Goal: Task Accomplishment & Management: Manage account settings

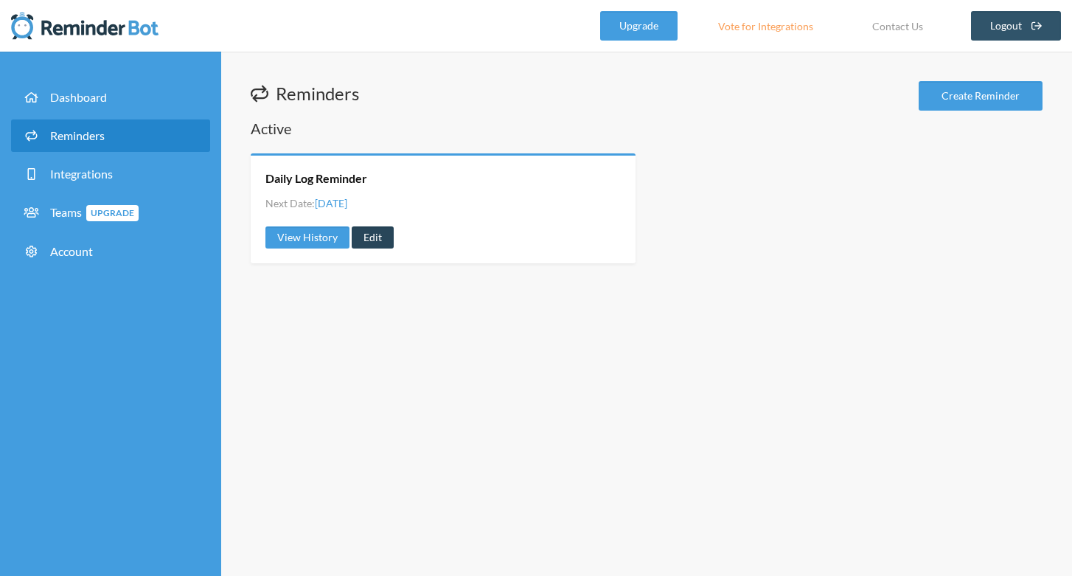
click at [369, 234] on link "Edit" at bounding box center [373, 237] width 42 height 22
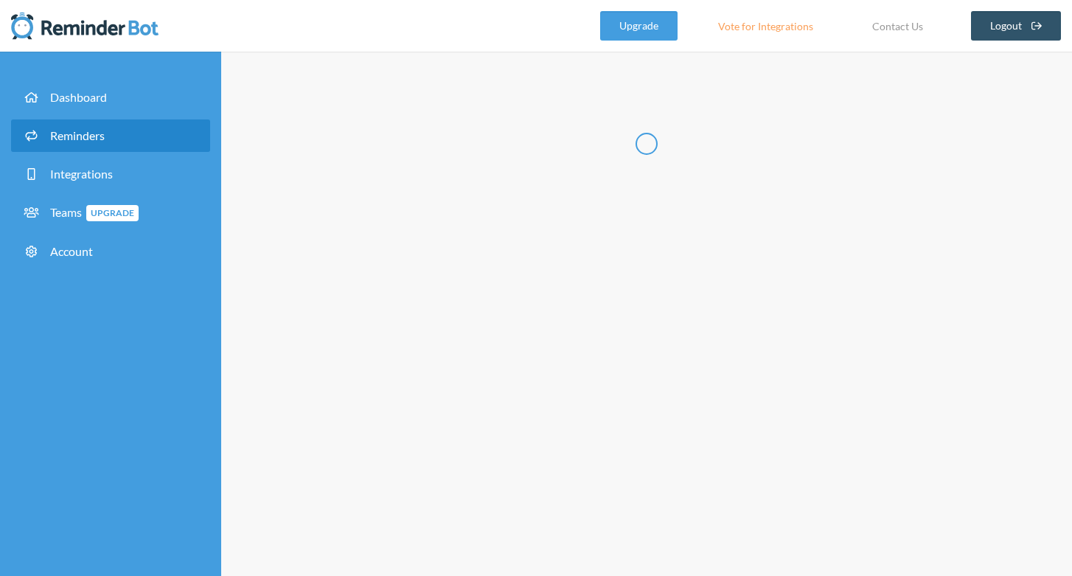
type input "Daily Log Reminder"
select select "09:00:00"
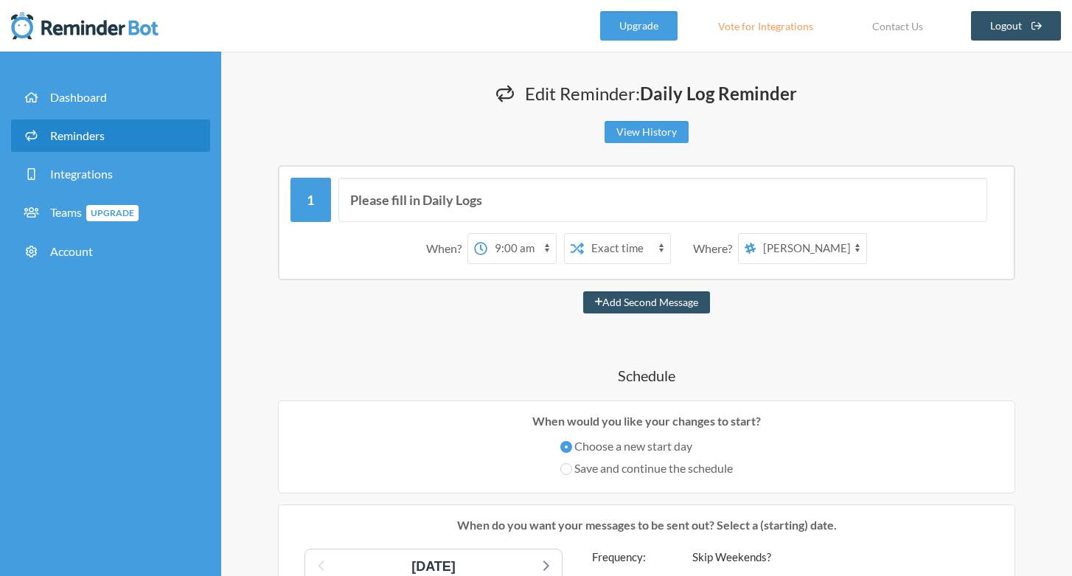
click at [832, 245] on select "[PERSON_NAME] [PERSON_NAME] CamposGarcia The Wranglers" at bounding box center [811, 248] width 111 height 29
select select "spaces/AAAAYxjEhrE"
click at [756, 234] on select "[PERSON_NAME] [PERSON_NAME] CamposGarcia The Wranglers" at bounding box center [811, 248] width 111 height 29
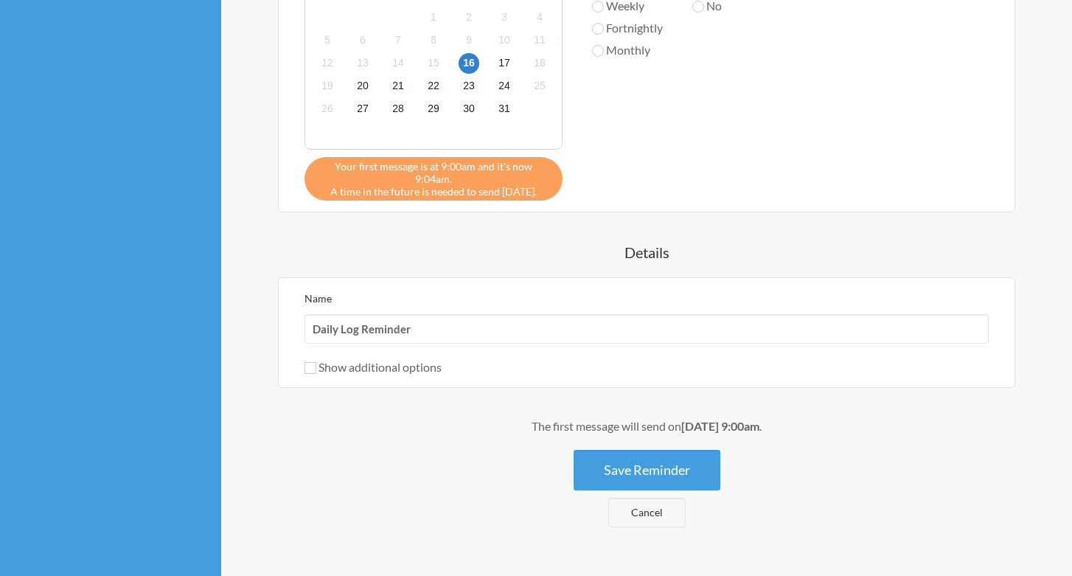
scroll to position [611, 0]
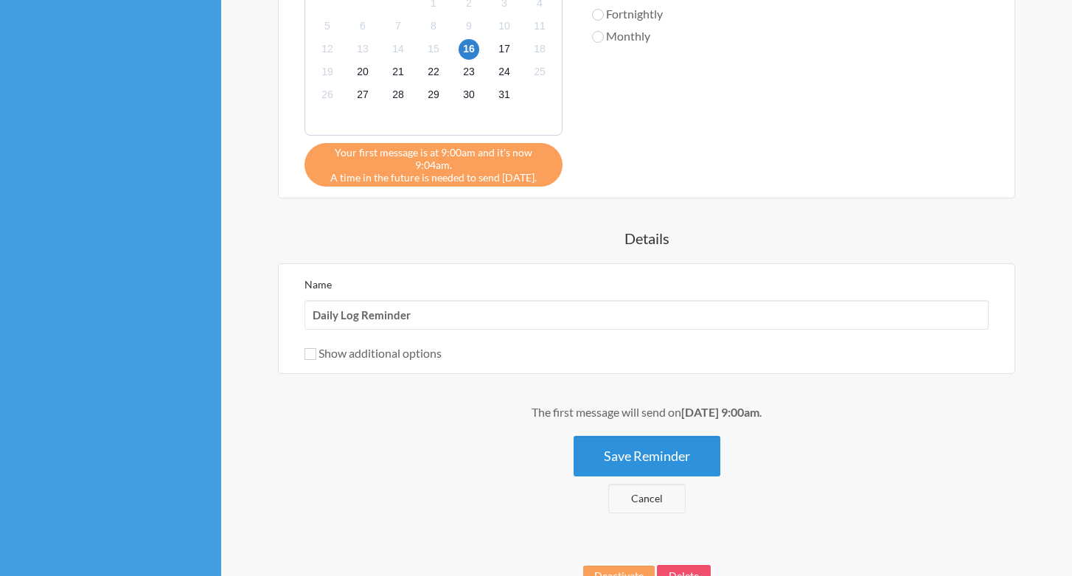
click at [691, 438] on button "Save Reminder" at bounding box center [647, 456] width 147 height 41
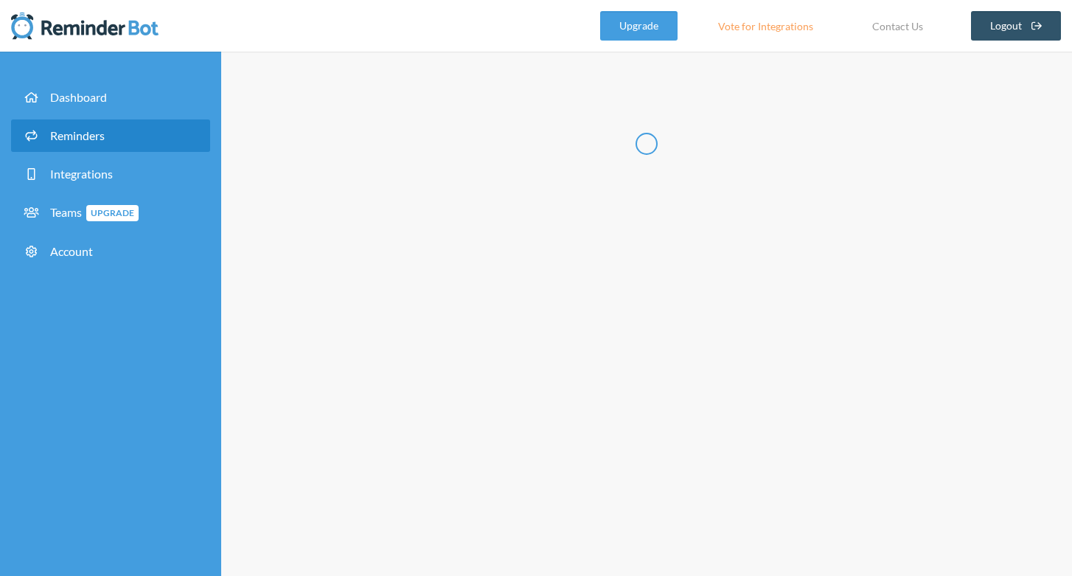
scroll to position [0, 0]
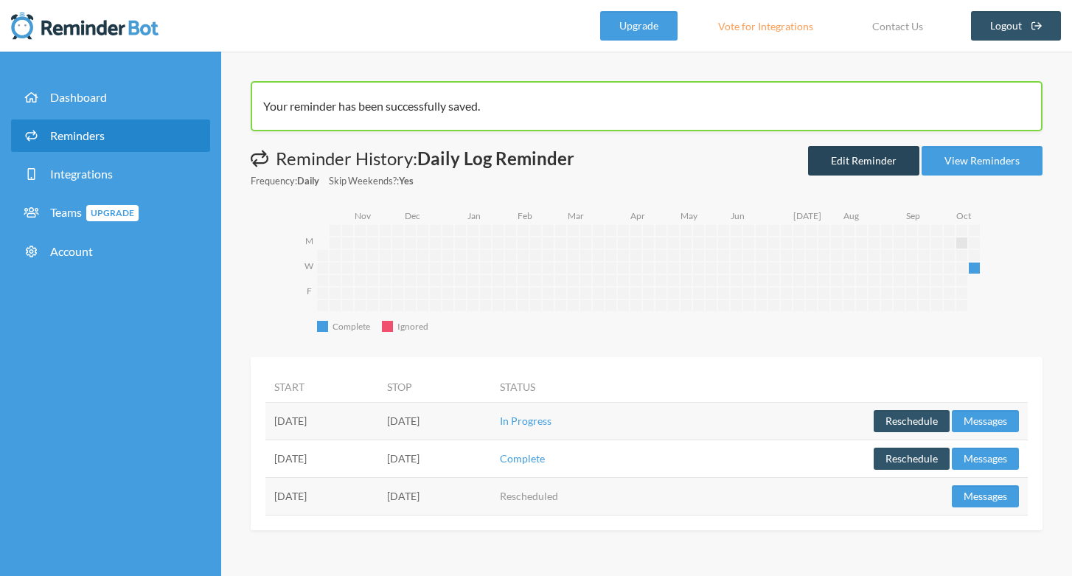
click at [864, 162] on link "Edit Reminder" at bounding box center [863, 160] width 111 height 29
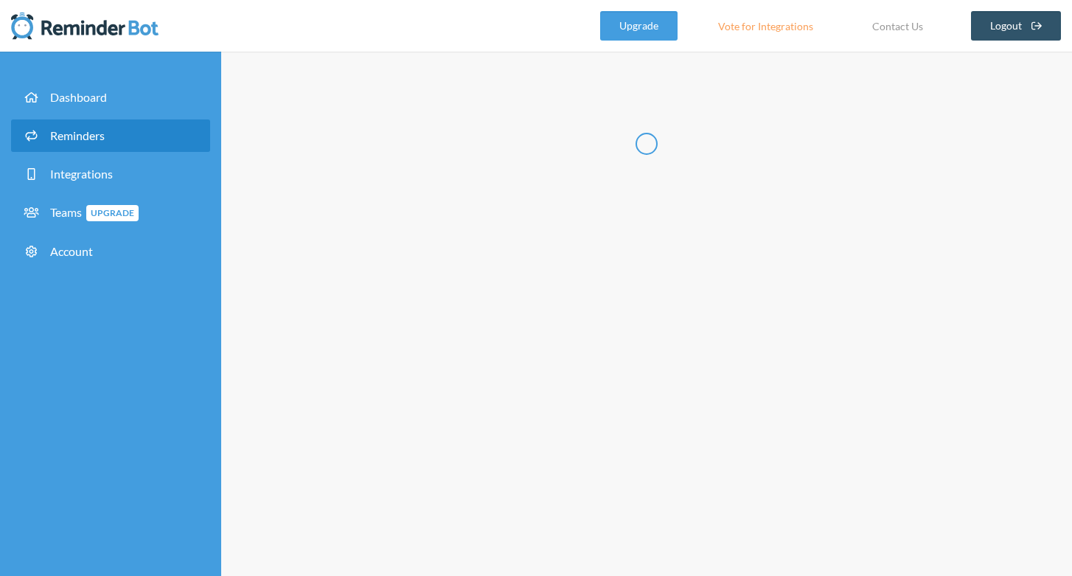
type input "Daily Log Reminder"
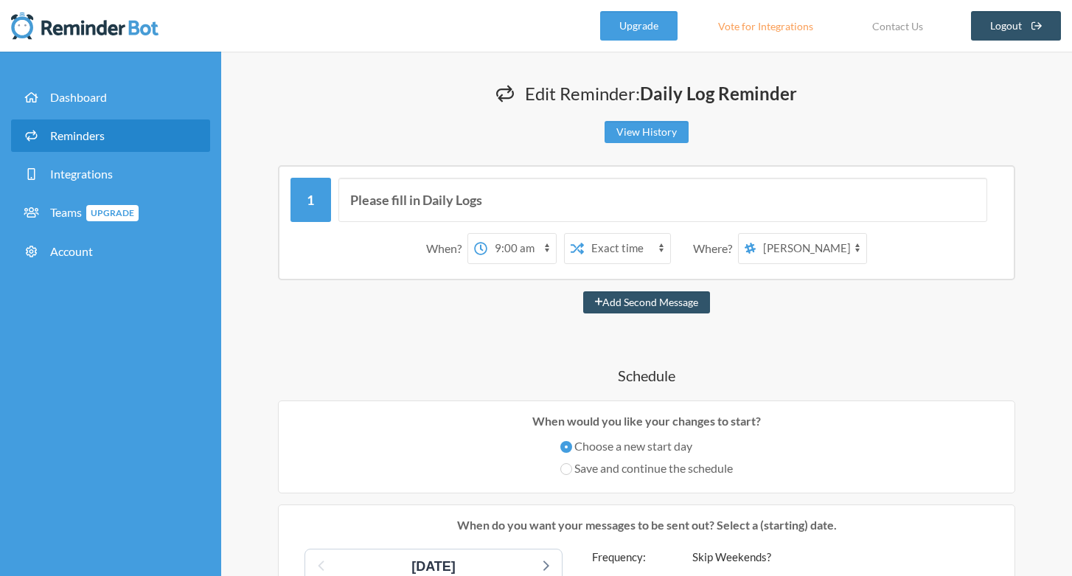
click at [545, 251] on select "12:00 am 12:15 am 12:30 am 12:45 am 1:00 am 1:15 am 1:30 am 1:45 am 2:00 am 2:1…" at bounding box center [521, 248] width 69 height 29
select select "10:00:00"
click at [487, 234] on select "12:00 am 12:15 am 12:30 am 12:45 am 1:00 am 1:15 am 1:30 am 1:45 am 2:00 am 2:1…" at bounding box center [521, 248] width 69 height 29
click at [826, 249] on select "[PERSON_NAME] [PERSON_NAME] CamposGarcia The Wranglers" at bounding box center [811, 248] width 111 height 29
select select "spaces/AAAAYxjEhrE"
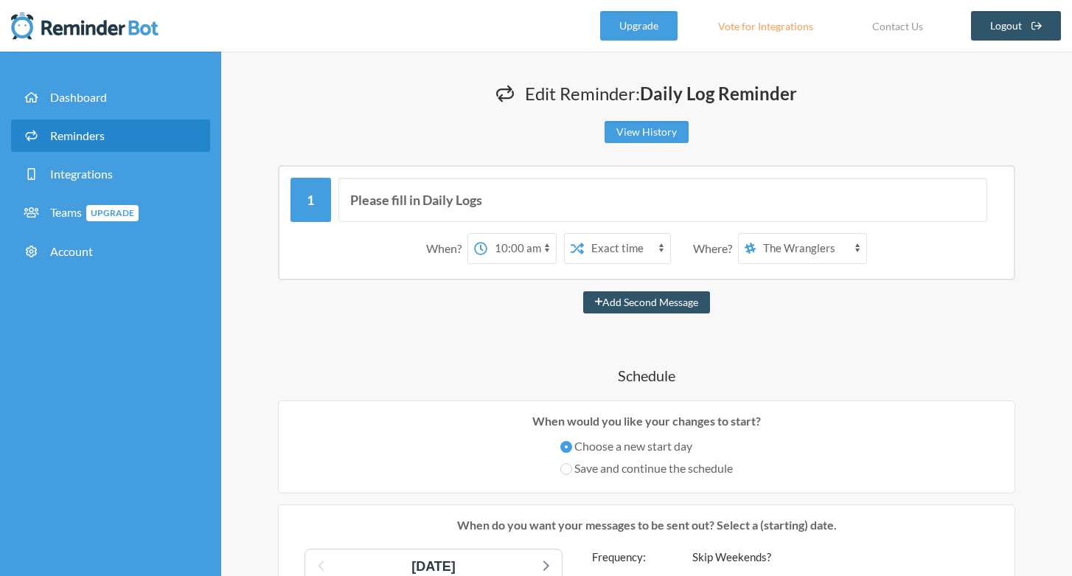
click at [756, 234] on select "[PERSON_NAME] [PERSON_NAME] CamposGarcia The Wranglers" at bounding box center [811, 248] width 111 height 29
click at [596, 301] on icon at bounding box center [599, 301] width 8 height 10
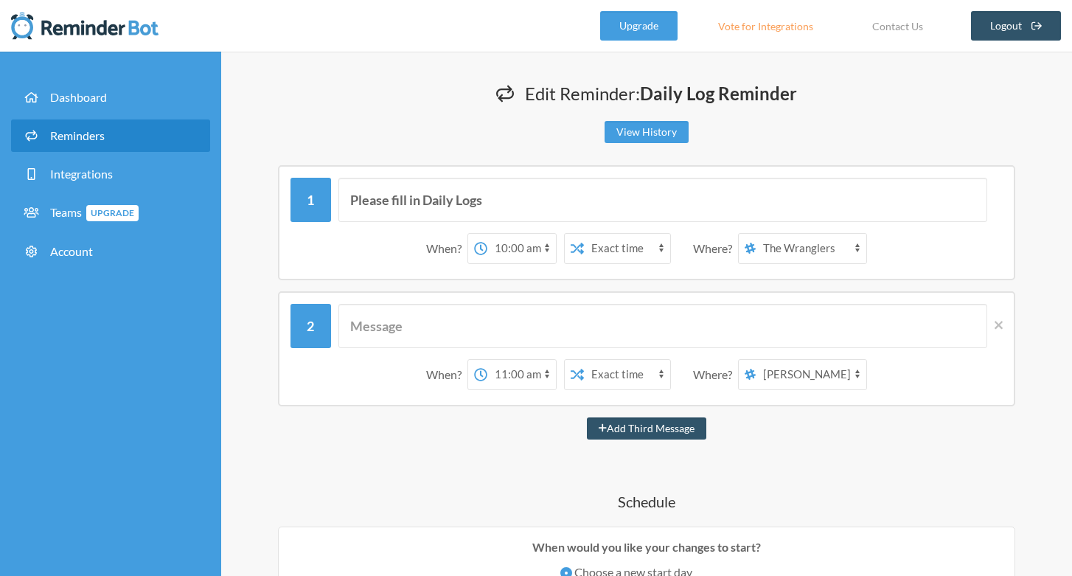
click at [545, 378] on select "12:00 am 12:15 am 12:30 am 12:45 am 1:00 am 1:15 am 1:30 am 1:45 am 2:00 am 2:1…" at bounding box center [521, 374] width 69 height 29
select select "12:30:00"
click at [487, 360] on select "12:00 am 12:15 am 12:30 am 12:45 am 1:00 am 1:15 am 1:30 am 1:45 am 2:00 am 2:1…" at bounding box center [521, 374] width 69 height 29
click at [433, 328] on input "text" at bounding box center [662, 326] width 649 height 44
drag, startPoint x: 496, startPoint y: 203, endPoint x: 332, endPoint y: 195, distance: 163.9
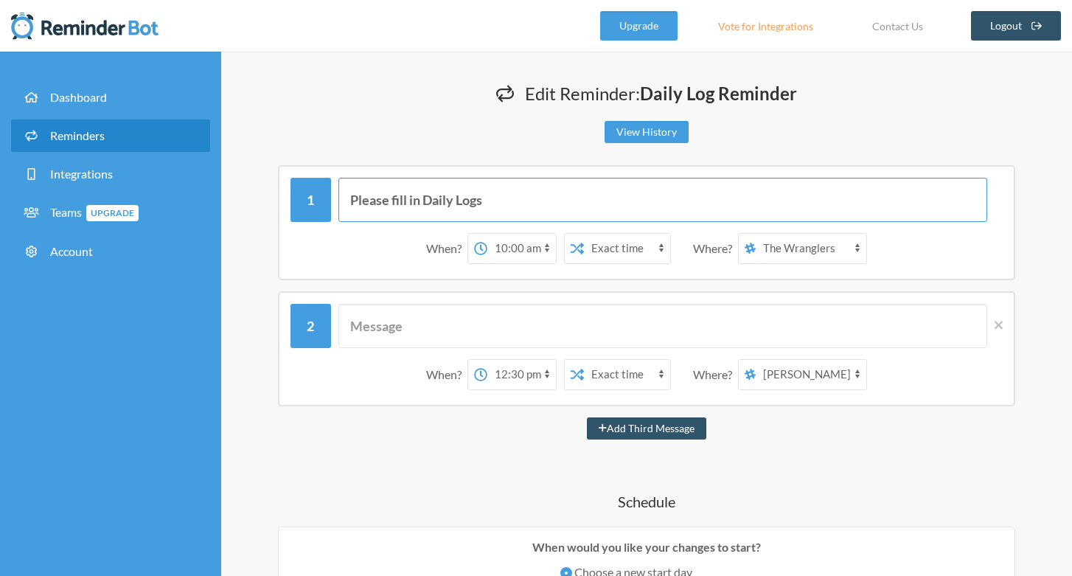
click at [332, 195] on div "Please fill in Daily Logs" at bounding box center [646, 200] width 712 height 44
click at [359, 333] on input "text" at bounding box center [662, 326] width 649 height 44
paste input "Please fill in Daily Logs"
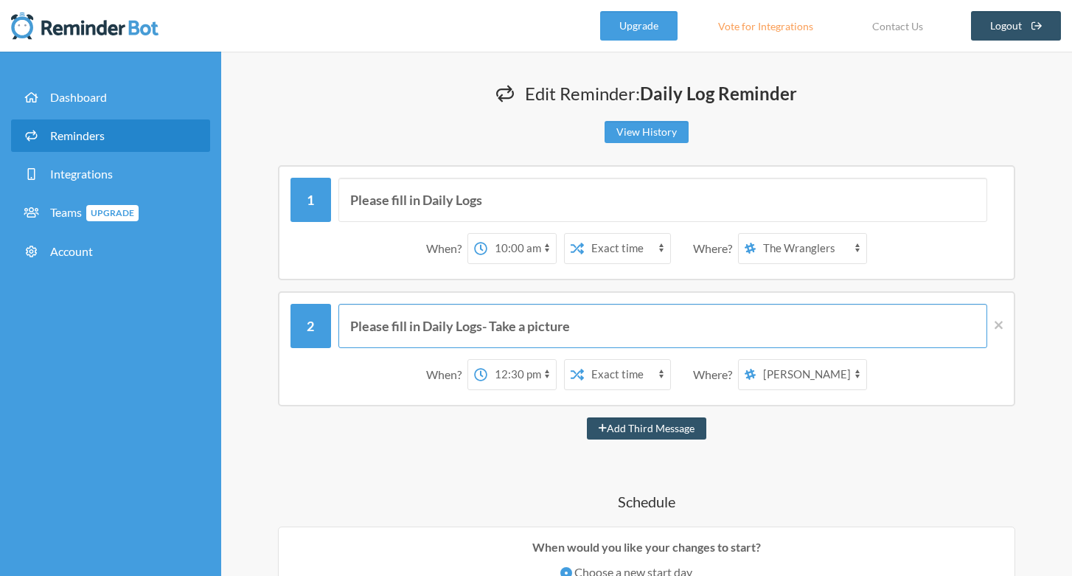
type input "Please fill in Daily Logs- Take a picture"
click at [853, 377] on select "[PERSON_NAME] [PERSON_NAME] CamposGarcia The Wranglers" at bounding box center [811, 374] width 111 height 29
select select "spaces/AAAAYxjEhrE"
click at [756, 360] on select "[PERSON_NAME] [PERSON_NAME] CamposGarcia The Wranglers" at bounding box center [811, 374] width 111 height 29
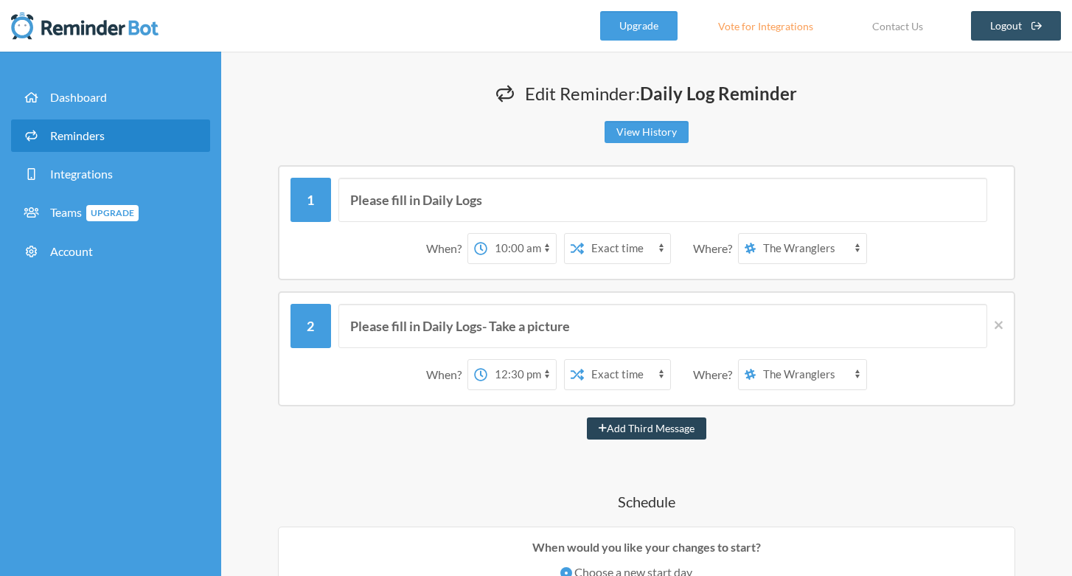
click at [604, 425] on icon at bounding box center [603, 427] width 8 height 10
select select "13:30:00"
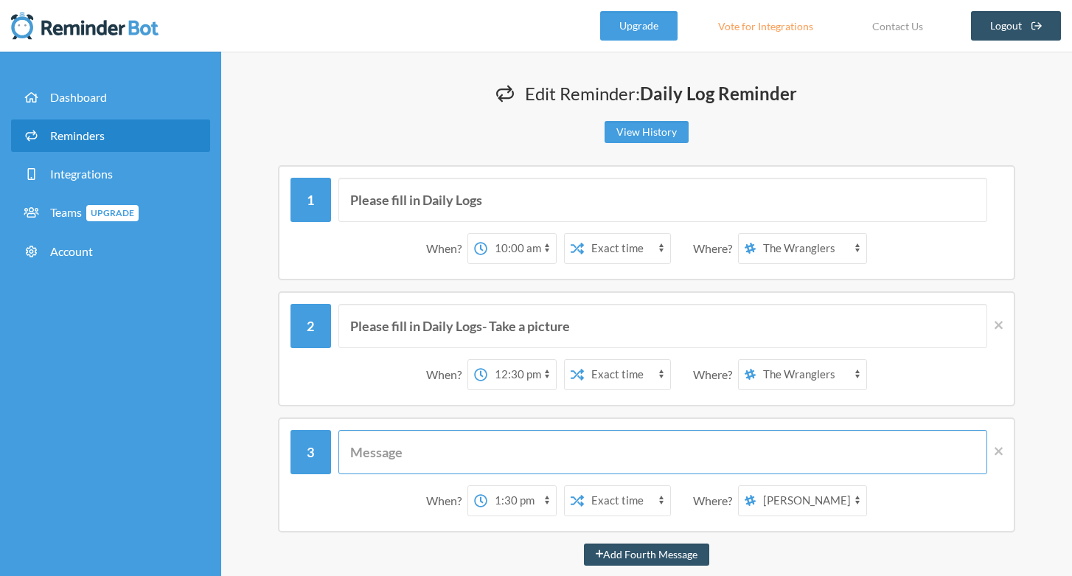
click at [434, 449] on input "text" at bounding box center [662, 452] width 649 height 44
paste input "Please fill in Daily Logs"
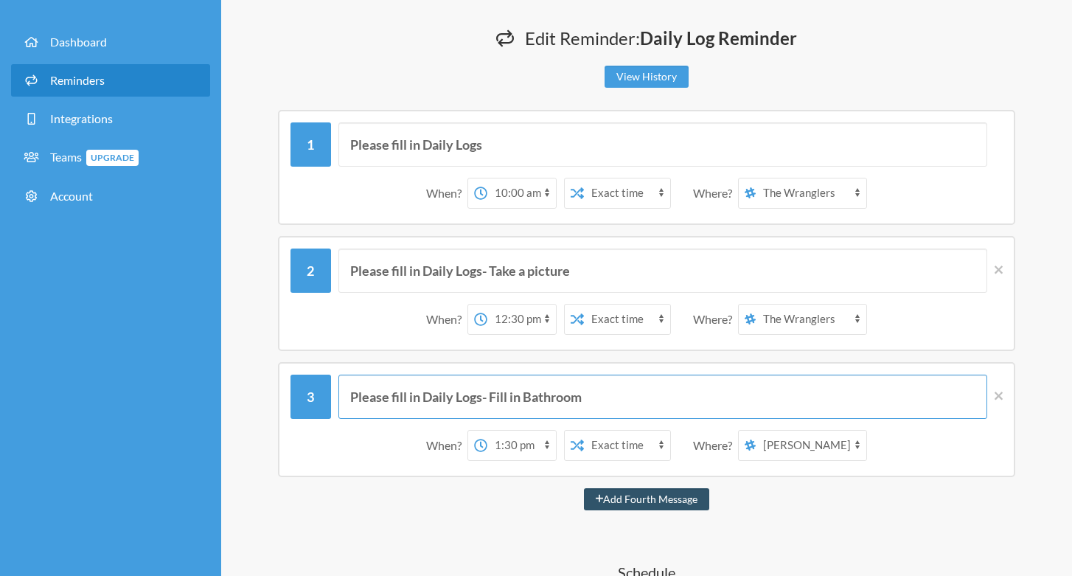
scroll to position [81, 0]
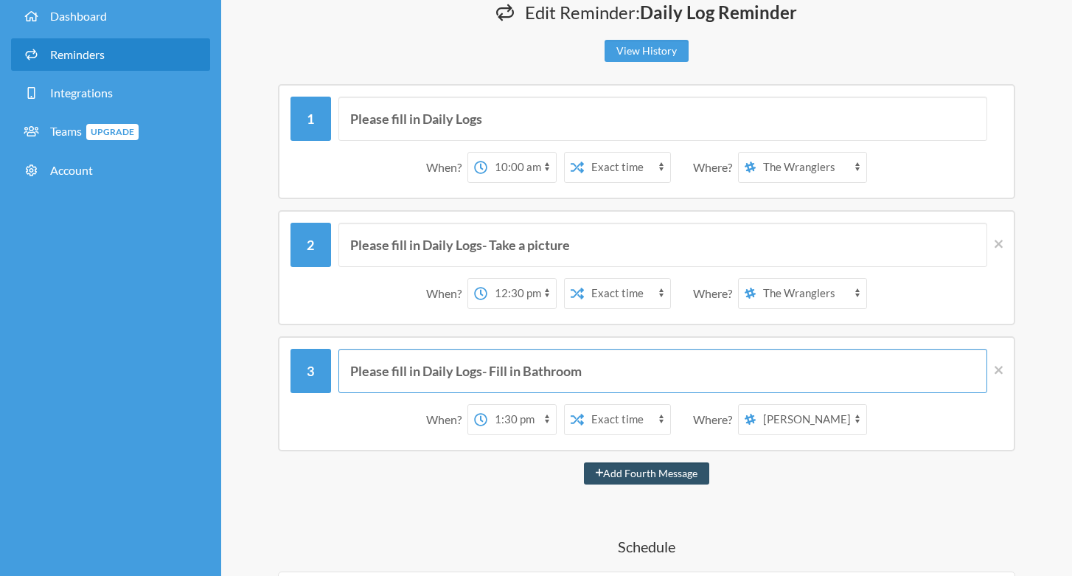
type input "Please fill in Daily Logs- Fill in Bathroom"
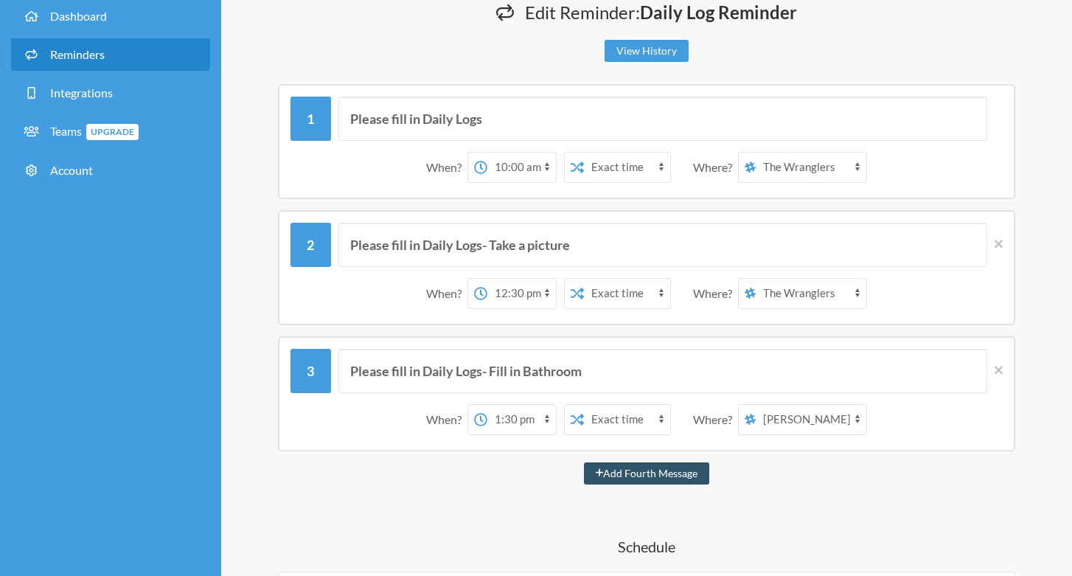
click at [543, 419] on select "12:00 am 12:15 am 12:30 am 12:45 am 1:00 am 1:15 am 1:30 am 1:45 am 2:00 am 2:1…" at bounding box center [521, 419] width 69 height 29
select select "14:30:00"
click at [487, 405] on select "12:00 am 12:15 am 12:30 am 12:45 am 1:00 am 1:15 am 1:30 am 1:45 am 2:00 am 2:1…" at bounding box center [521, 419] width 69 height 29
click at [857, 414] on select "[PERSON_NAME] [PERSON_NAME] CamposGarcia The Wranglers" at bounding box center [811, 419] width 111 height 29
select select "spaces/AAAAYxjEhrE"
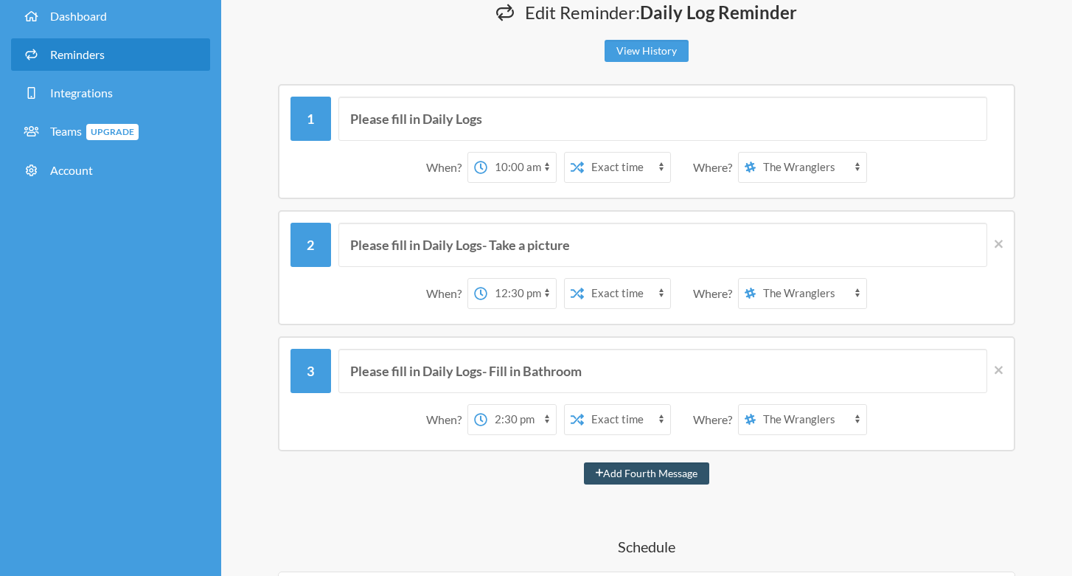
click at [756, 405] on select "[PERSON_NAME] [PERSON_NAME] CamposGarcia The Wranglers" at bounding box center [811, 419] width 111 height 29
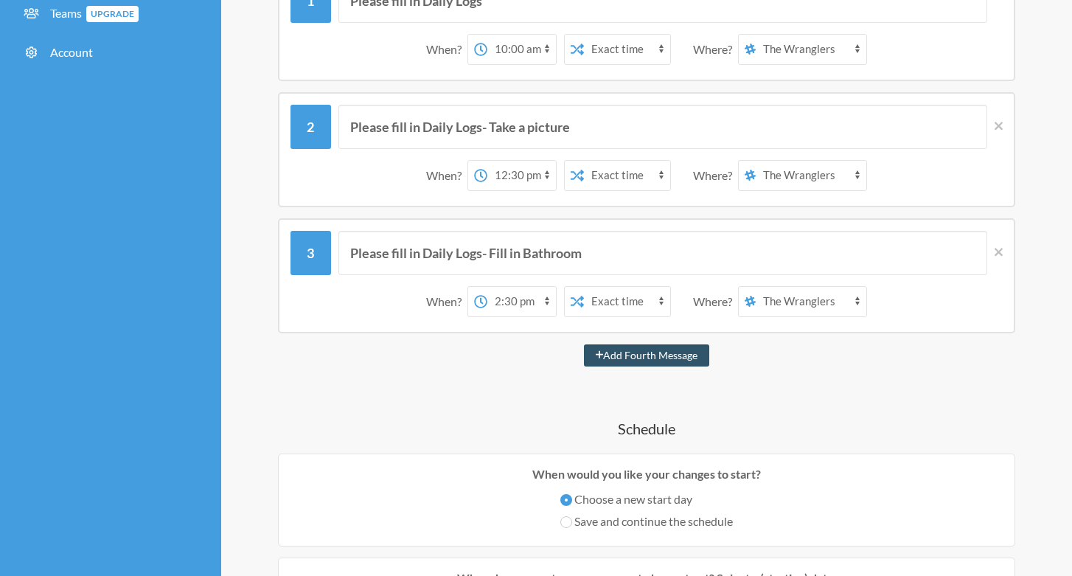
scroll to position [184, 0]
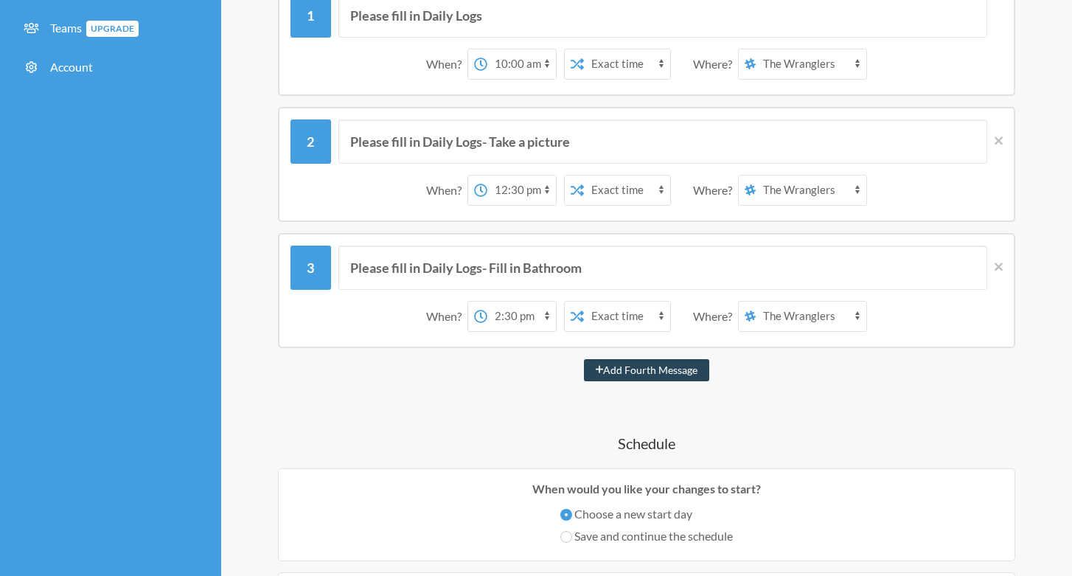
click at [675, 370] on button "Add Fourth Message" at bounding box center [647, 370] width 126 height 22
select select "15:30:00"
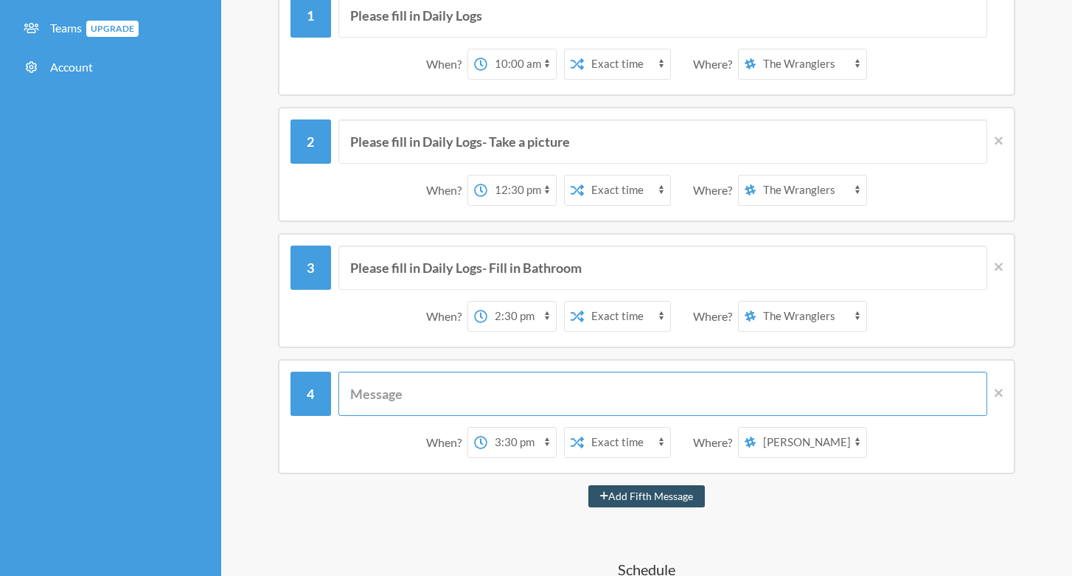
click at [415, 396] on input "text" at bounding box center [662, 394] width 649 height 44
paste input "Please fill in Daily Logs"
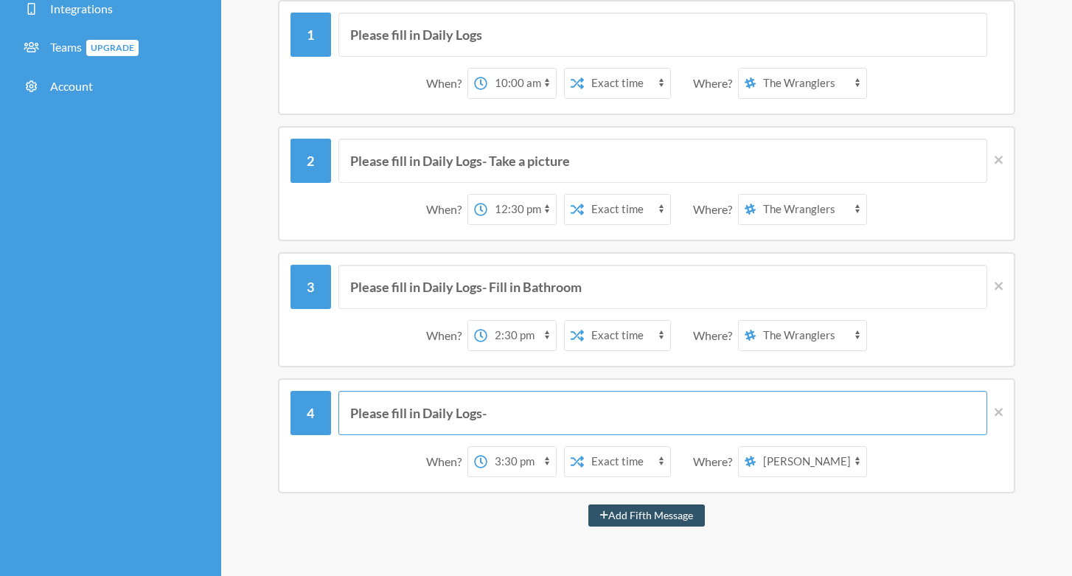
scroll to position [159, 0]
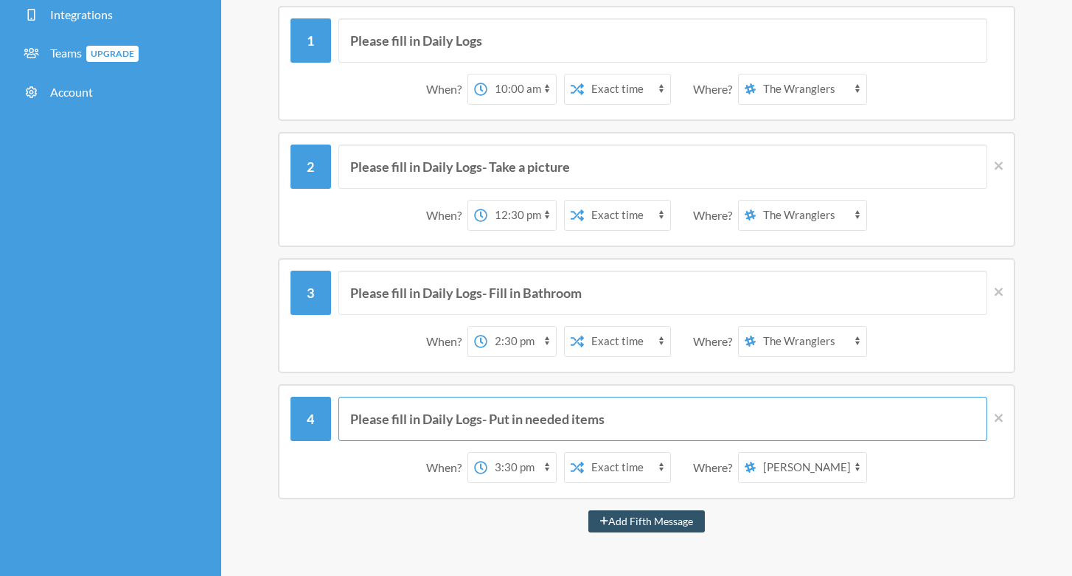
type input "Please fill in Daily Logs- Put in needed items"
click at [857, 468] on select "[PERSON_NAME] [PERSON_NAME] CamposGarcia The Wranglers" at bounding box center [811, 467] width 111 height 29
select select "spaces/AAAAYxjEhrE"
click at [756, 453] on select "[PERSON_NAME] [PERSON_NAME] CamposGarcia The Wranglers" at bounding box center [811, 467] width 111 height 29
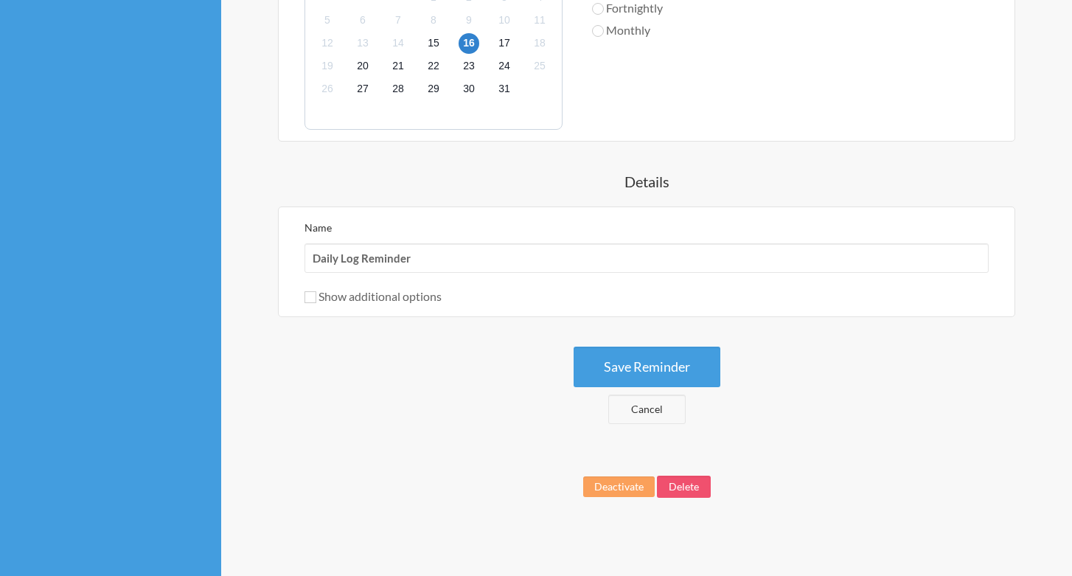
scroll to position [997, 0]
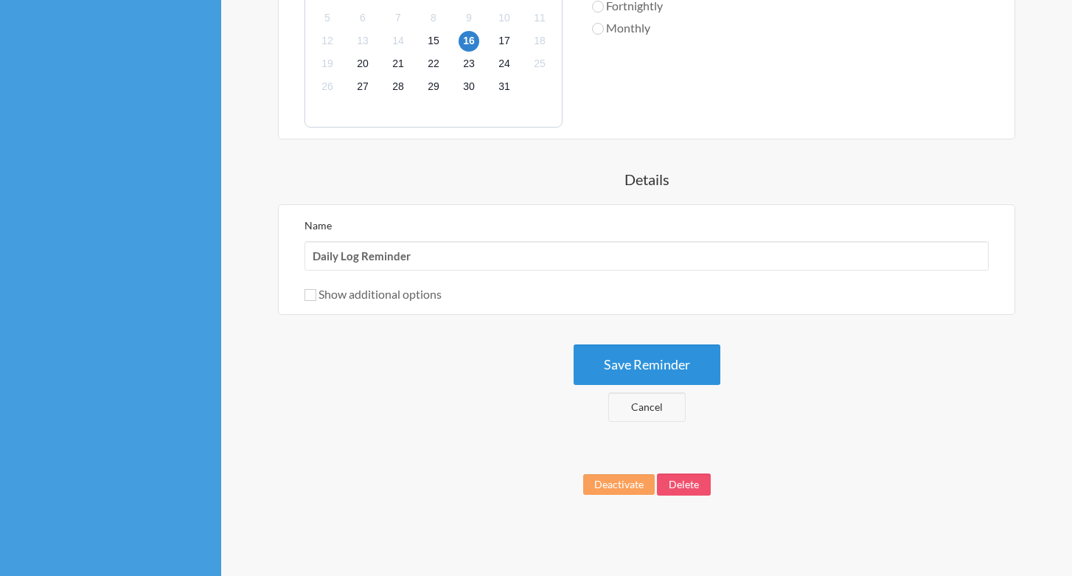
click at [664, 364] on button "Save Reminder" at bounding box center [647, 364] width 147 height 41
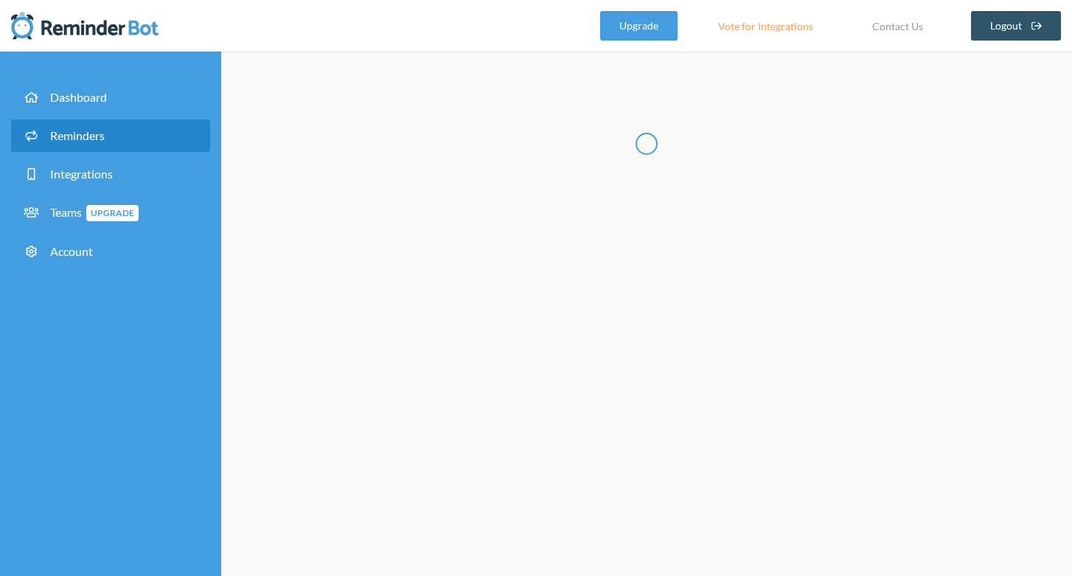
scroll to position [0, 0]
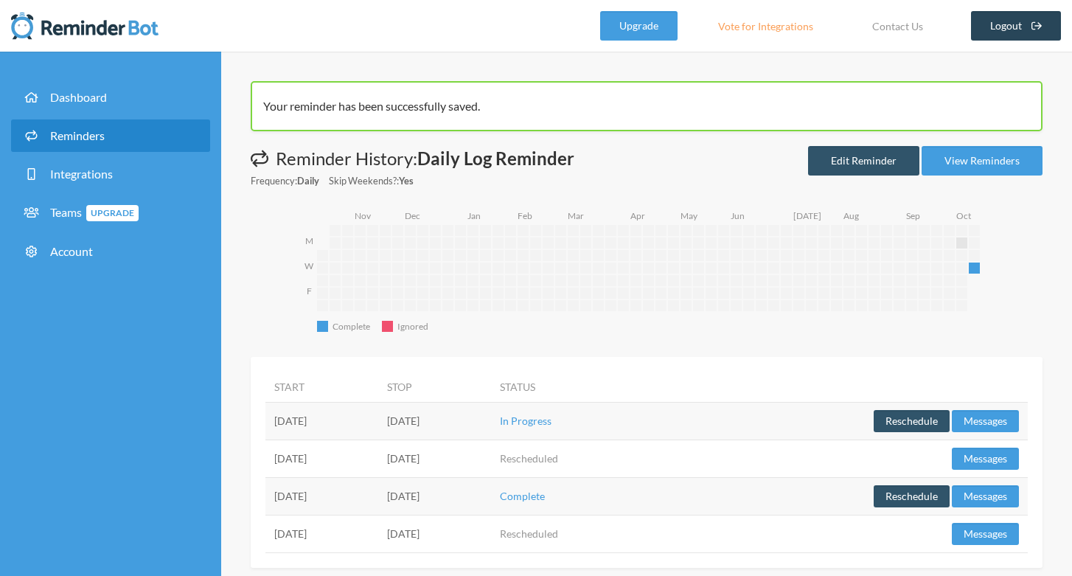
click at [1005, 26] on link "Logout" at bounding box center [1016, 25] width 91 height 29
